Goal: Transaction & Acquisition: Purchase product/service

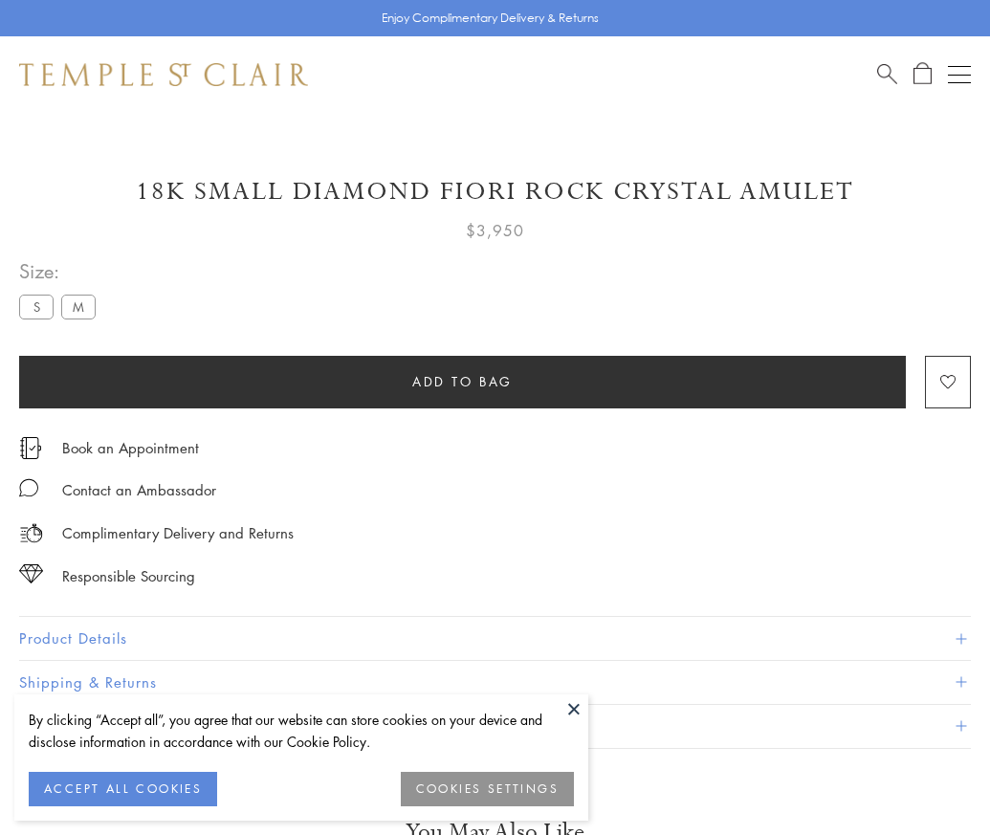
click at [462, 381] on span "Add to bag" at bounding box center [462, 381] width 100 height 21
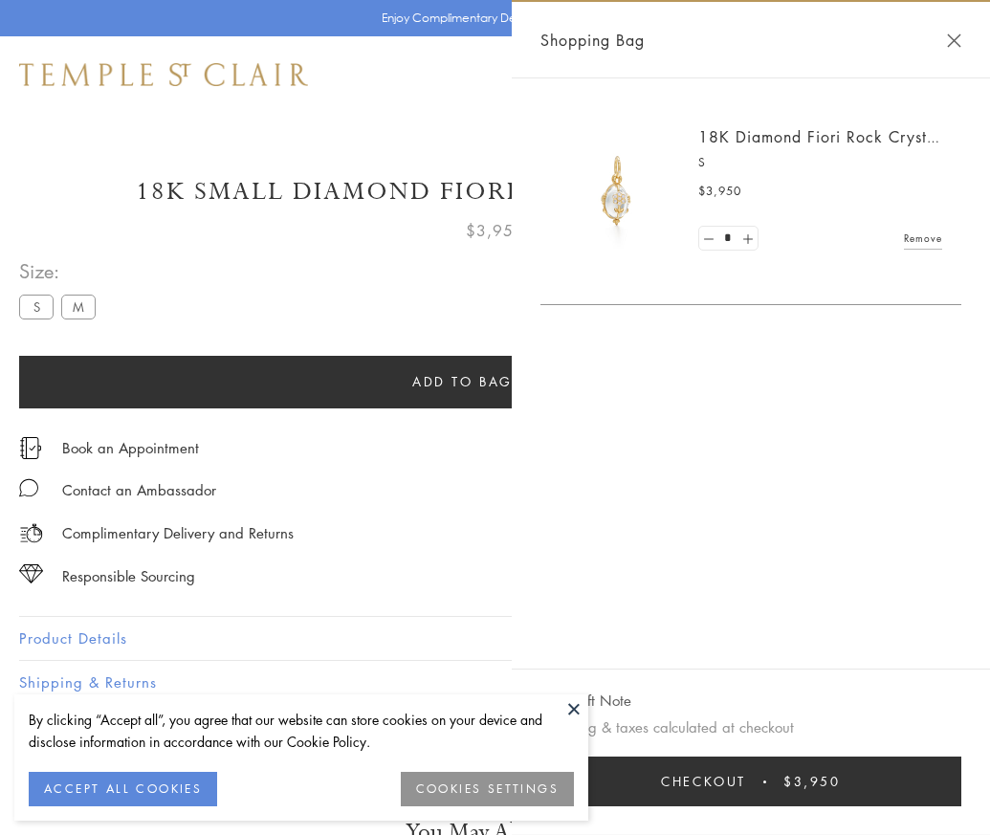
click at [813, 796] on button "Checkout $3,950" at bounding box center [750, 781] width 421 height 50
